Goal: Check status: Check status

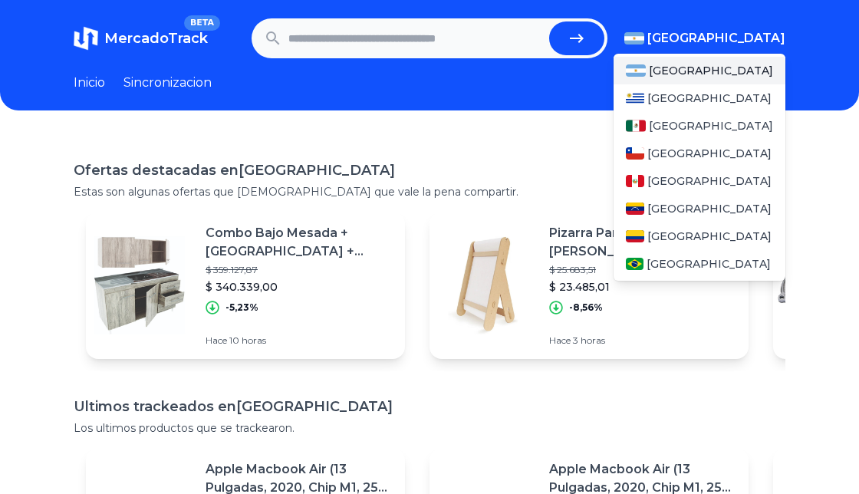
click at [772, 37] on span "[GEOGRAPHIC_DATA]" at bounding box center [716, 38] width 138 height 18
click at [672, 133] on span "[GEOGRAPHIC_DATA]" at bounding box center [711, 125] width 124 height 15
click at [695, 121] on span "[GEOGRAPHIC_DATA]" at bounding box center [711, 125] width 124 height 15
click at [695, 124] on span "[GEOGRAPHIC_DATA]" at bounding box center [711, 125] width 124 height 15
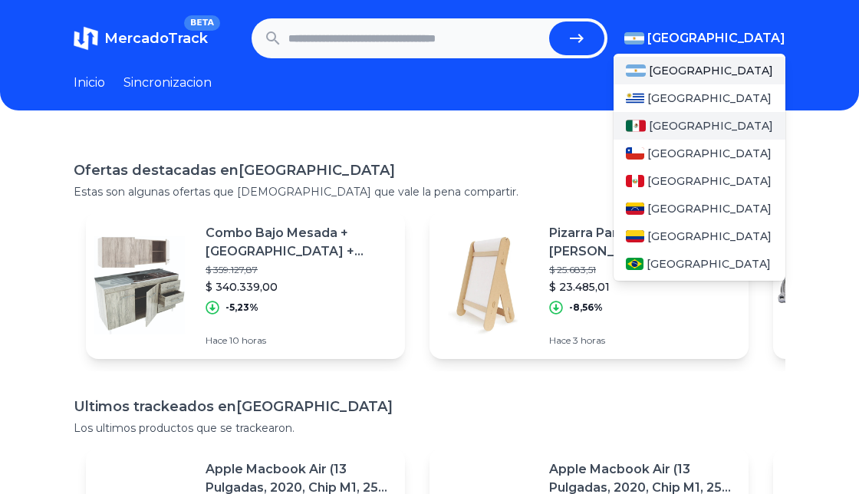
click at [685, 123] on span "[GEOGRAPHIC_DATA]" at bounding box center [711, 125] width 124 height 15
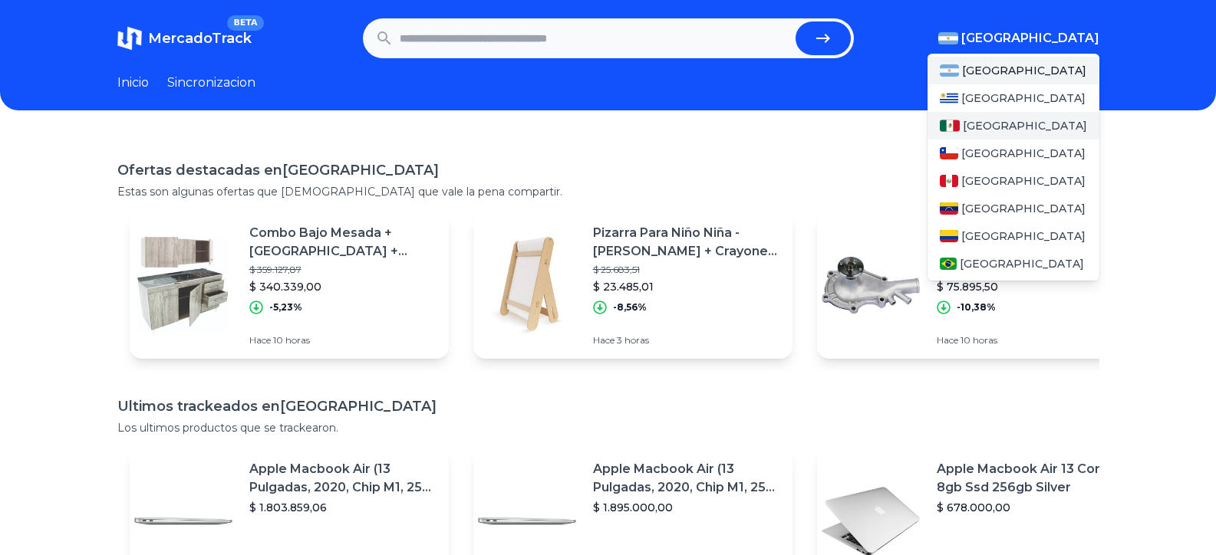
click at [858, 125] on span "[GEOGRAPHIC_DATA]" at bounding box center [1025, 125] width 124 height 15
click at [858, 126] on span "[GEOGRAPHIC_DATA]" at bounding box center [1025, 125] width 124 height 15
click at [858, 130] on span "[GEOGRAPHIC_DATA]" at bounding box center [1025, 125] width 124 height 15
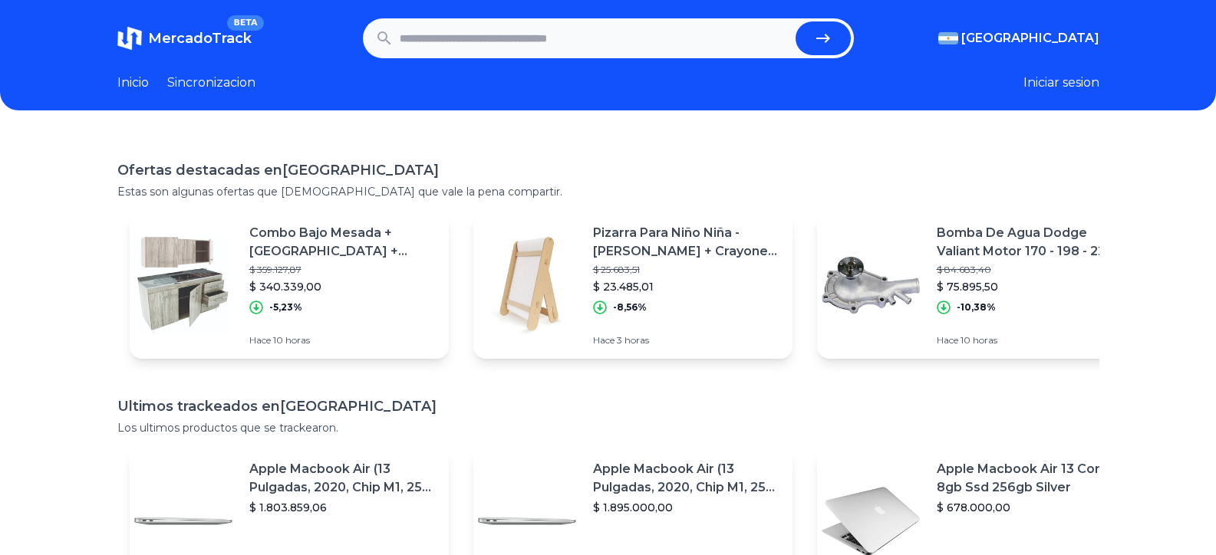
drag, startPoint x: 980, startPoint y: 130, endPoint x: 800, endPoint y: 94, distance: 183.1
click at [0, 0] on span "[GEOGRAPHIC_DATA]" at bounding box center [0, 0] width 0 height 0
click at [592, 58] on header "MercadoTrack BETA Argentina Argentina Uruguay Mexico Chile Peru Venezuela Colom…" at bounding box center [608, 55] width 1216 height 110
click at [583, 43] on input "text" at bounding box center [595, 38] width 390 height 34
paste input "**********"
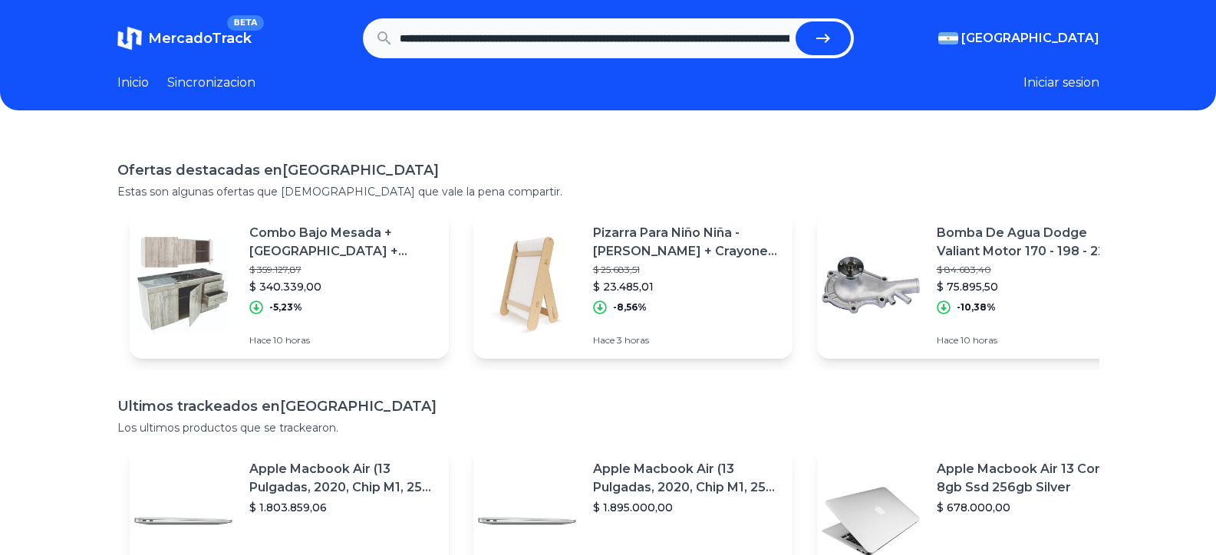
scroll to position [0, 1498]
click at [838, 28] on button "submit" at bounding box center [822, 38] width 55 height 34
type input "**********"
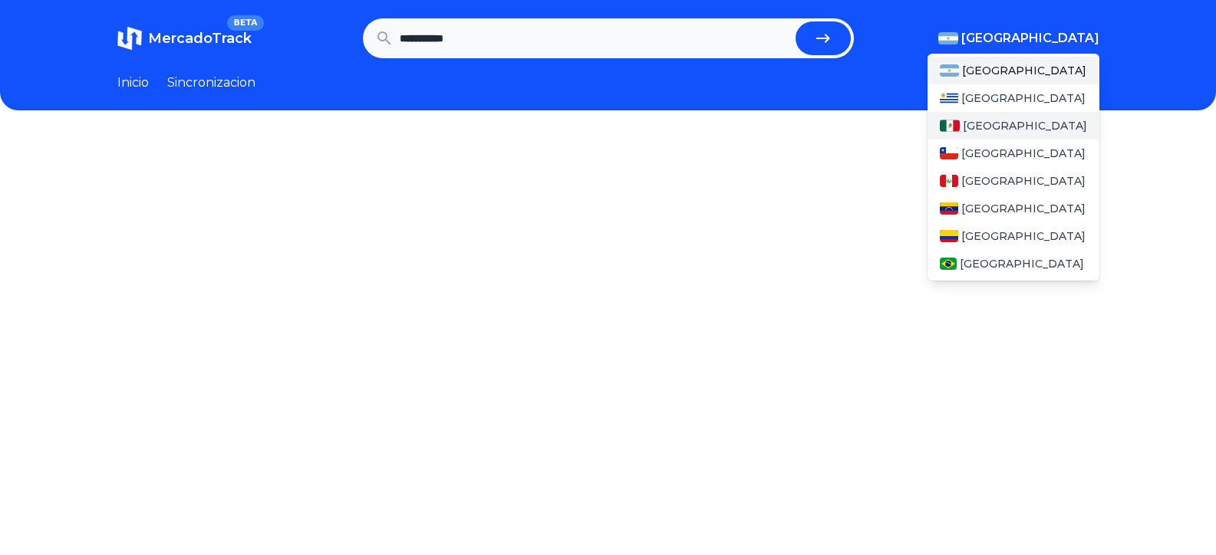
click at [1019, 119] on div "[GEOGRAPHIC_DATA]" at bounding box center [1013, 126] width 172 height 28
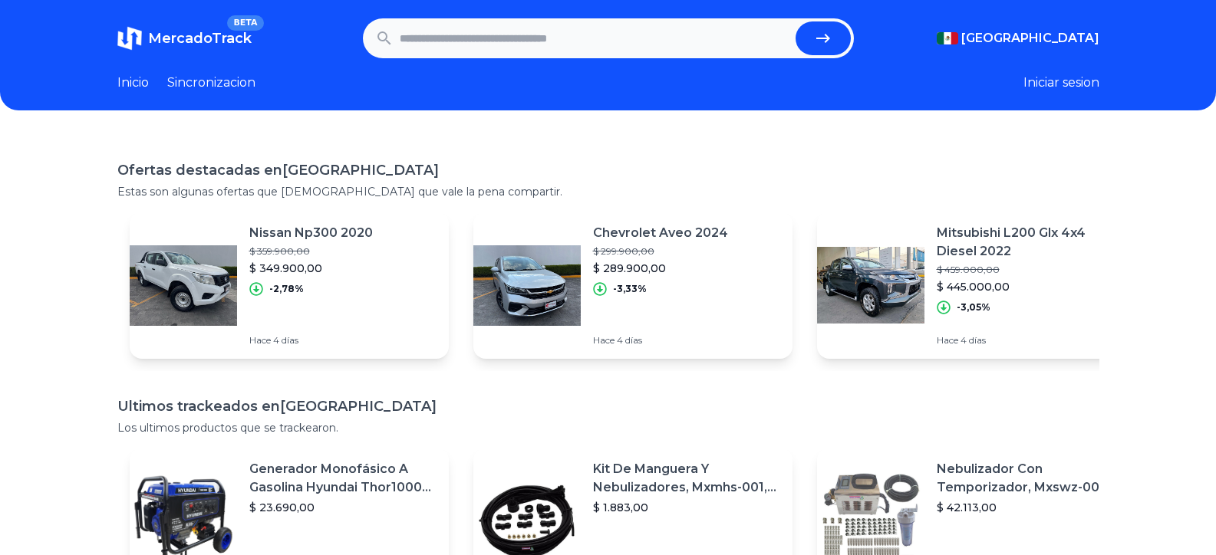
click at [615, 38] on input "text" at bounding box center [595, 38] width 390 height 34
paste input "**********"
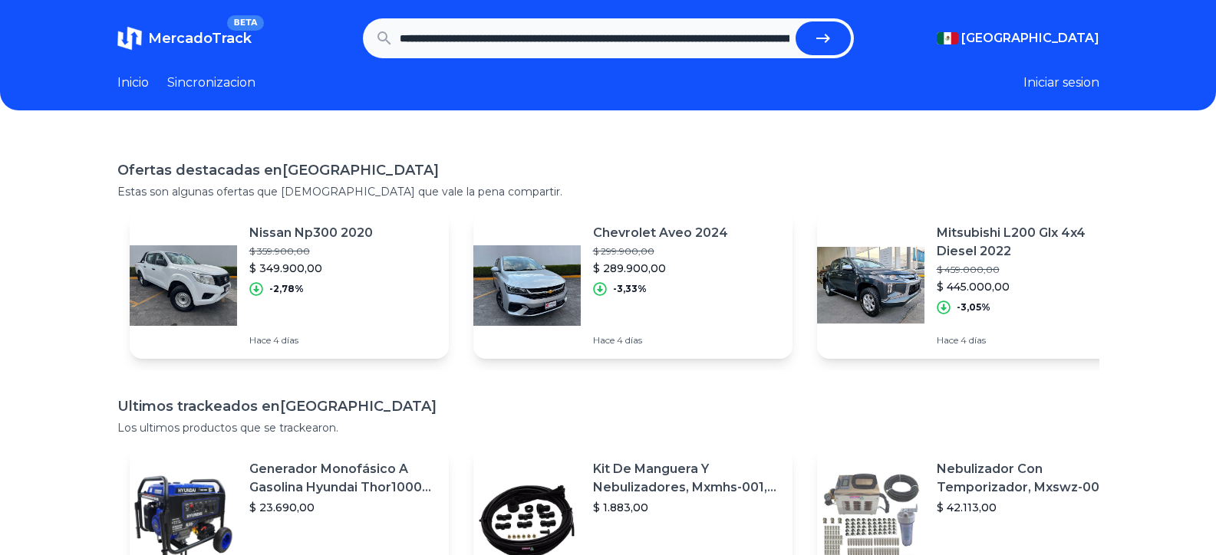
scroll to position [0, 1498]
click at [795, 21] on button "submit" at bounding box center [822, 38] width 55 height 34
type input "**********"
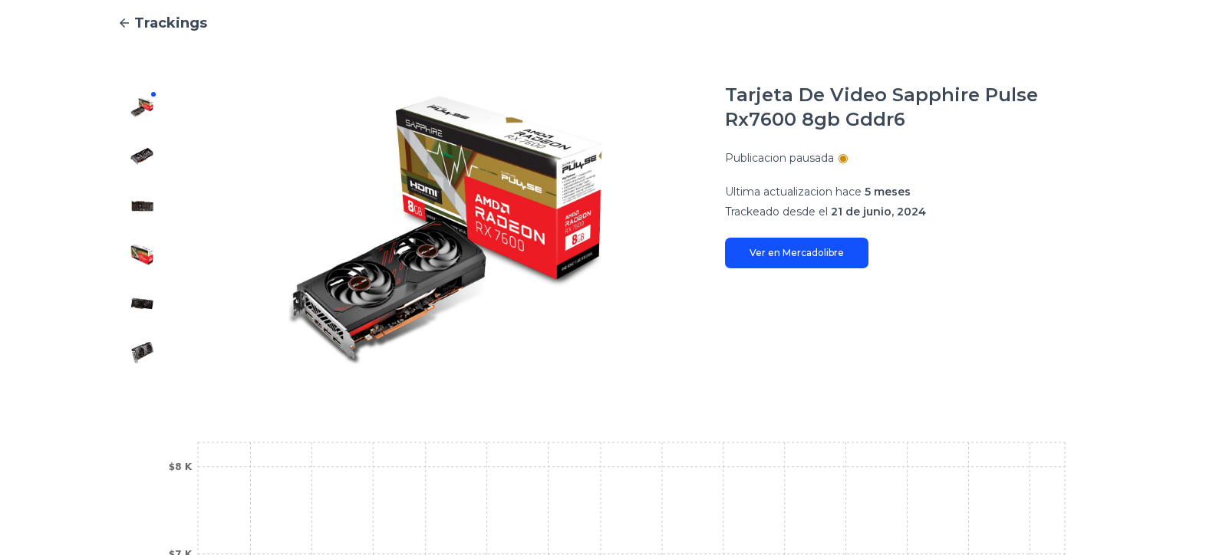
scroll to position [35, 0]
